Goal: Information Seeking & Learning: Learn about a topic

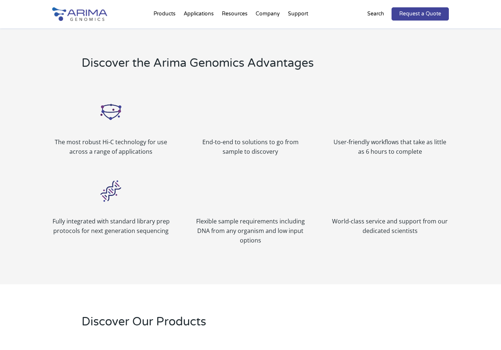
scroll to position [799, 0]
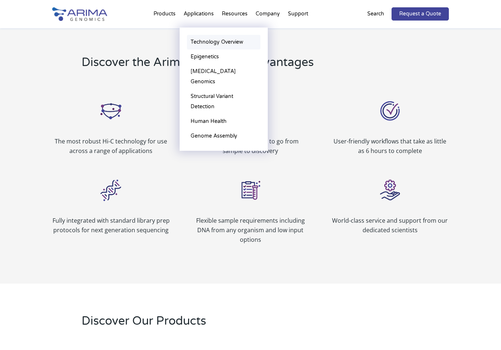
click at [208, 41] on link "Technology Overview" at bounding box center [223, 42] width 73 height 15
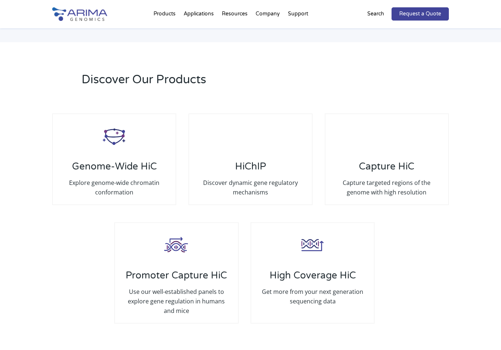
scroll to position [1351, 0]
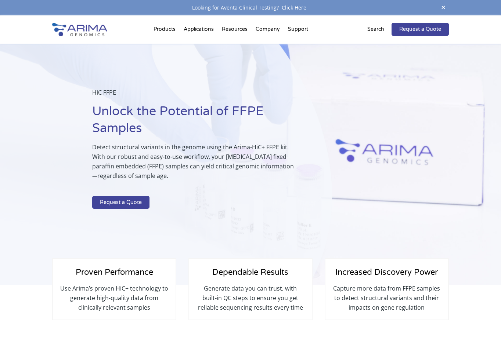
click at [238, 241] on div "HiC FFPE Unlock the Potential of FFPE Samples Detect structural variants in the…" at bounding box center [166, 165] width 332 height 242
click at [280, 245] on div "HiC FFPE Unlock the Potential of FFPE Samples Detect structural variants in the…" at bounding box center [166, 165] width 332 height 242
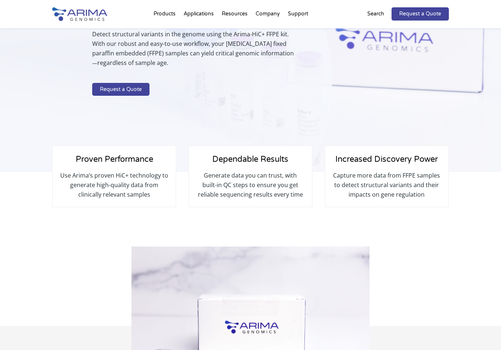
scroll to position [118, 0]
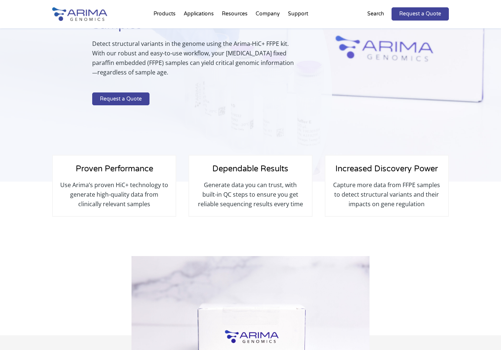
scroll to position [585, 0]
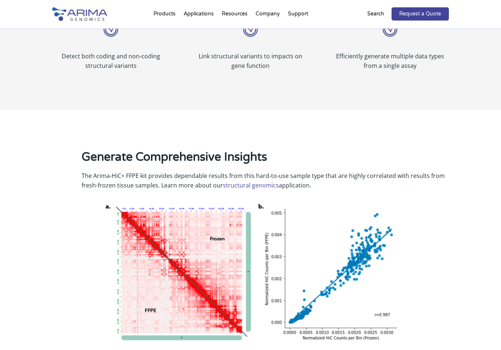
drag, startPoint x: 435, startPoint y: 216, endPoint x: 403, endPoint y: 208, distance: 32.9
click at [435, 216] on div "Generate Comprehensive Insights The Arima-HiC+ FFPE kit provides dependable res…" at bounding box center [250, 270] width 397 height 243
